Goal: Obtain resource: Download file/media

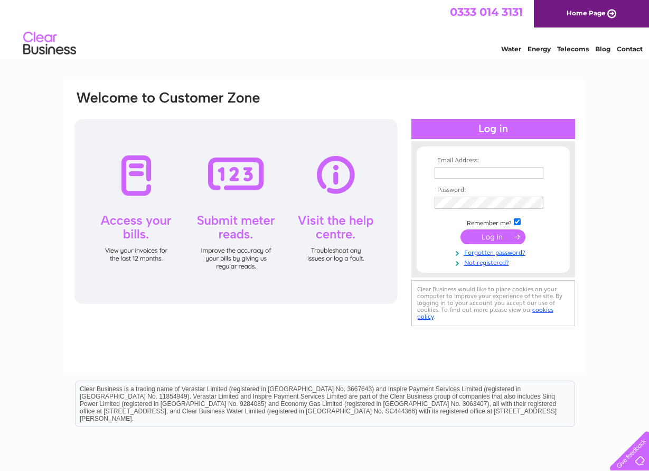
click at [485, 173] on input "text" at bounding box center [489, 173] width 109 height 12
click at [471, 175] on input "text" at bounding box center [489, 173] width 109 height 12
type input "lower.stepford@btinternet.com"
click at [461, 230] on input "submit" at bounding box center [493, 237] width 65 height 15
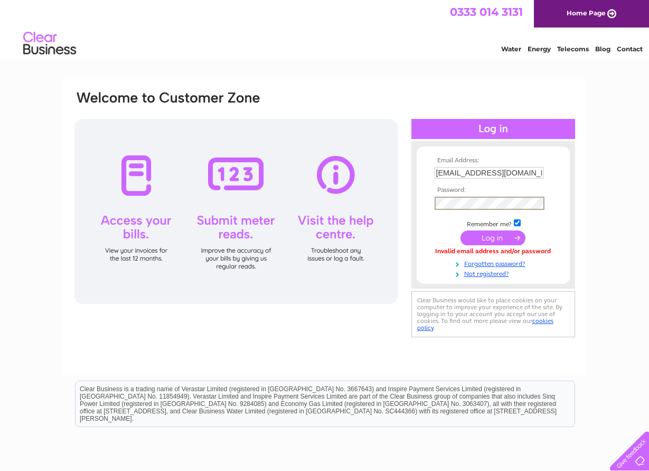
click at [461, 230] on input "submit" at bounding box center [493, 237] width 65 height 15
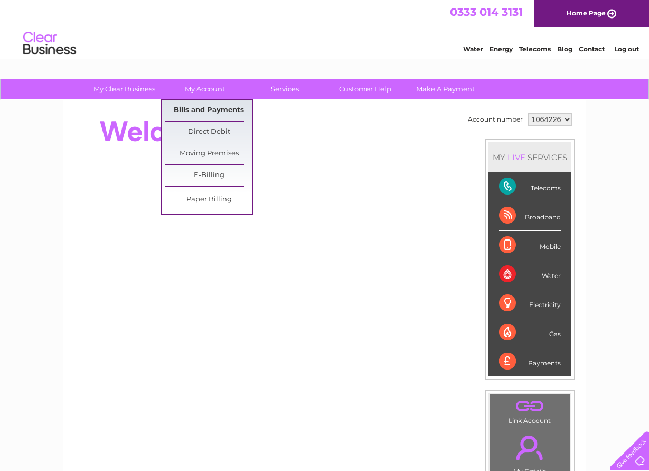
click at [213, 105] on link "Bills and Payments" at bounding box center [208, 110] width 87 height 21
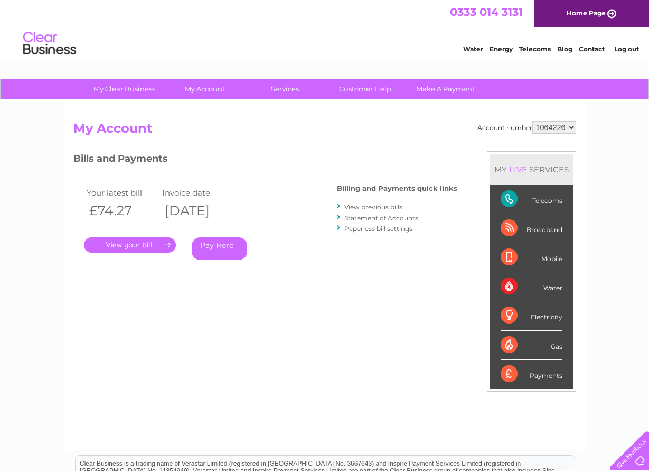
click at [361, 208] on link "View previous bills" at bounding box center [373, 207] width 58 height 8
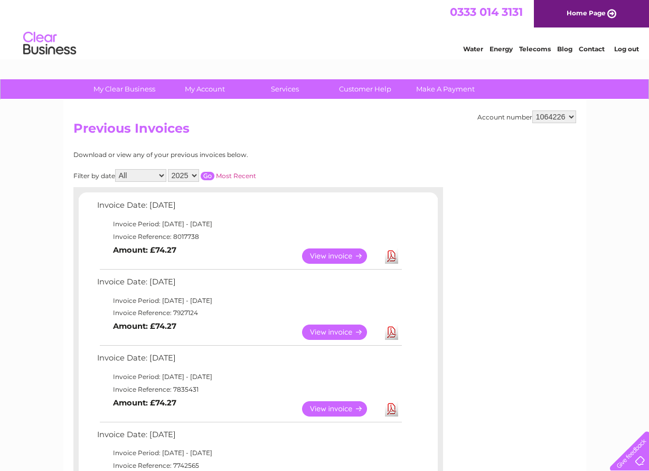
click at [391, 332] on link "Download" at bounding box center [391, 331] width 13 height 15
click at [532, 110] on select "1064226 1064228" at bounding box center [554, 116] width 44 height 13
select select "1064228"
click option "1064228" at bounding box center [0, 0] width 0 height 0
click at [390, 332] on link "Download" at bounding box center [391, 331] width 13 height 15
